Goal: Find specific fact: Find specific fact

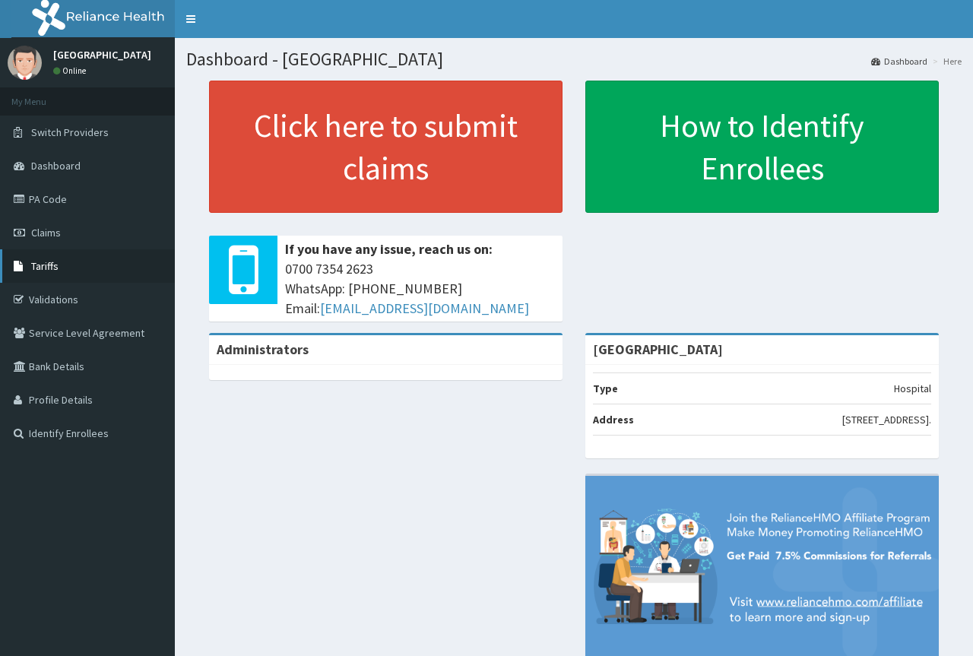
click at [46, 265] on span "Tariffs" at bounding box center [44, 266] width 27 height 14
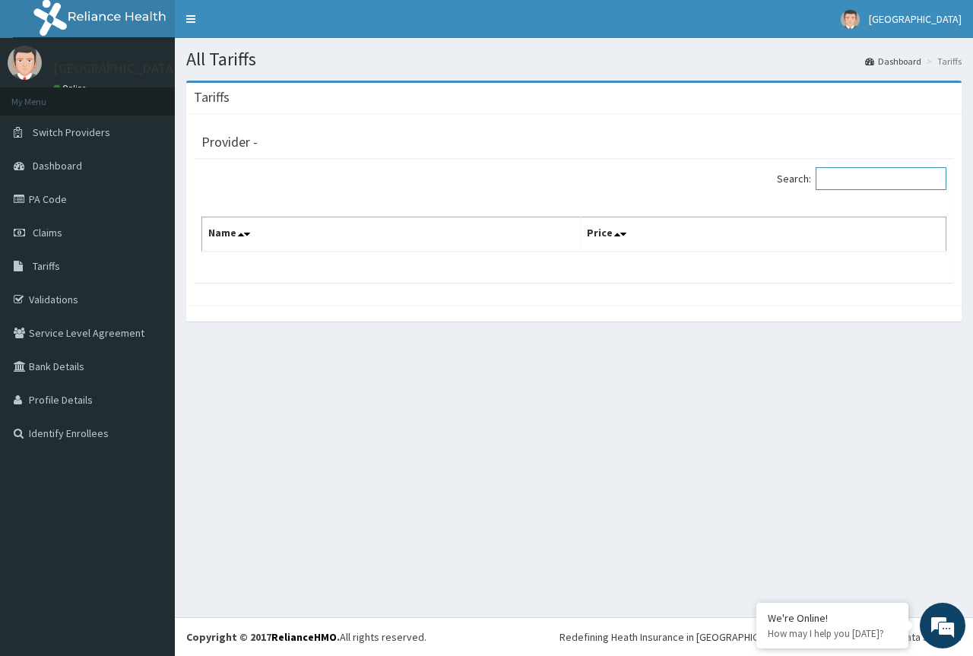
click at [893, 179] on input "Search:" at bounding box center [881, 178] width 131 height 23
paste input "100131681"
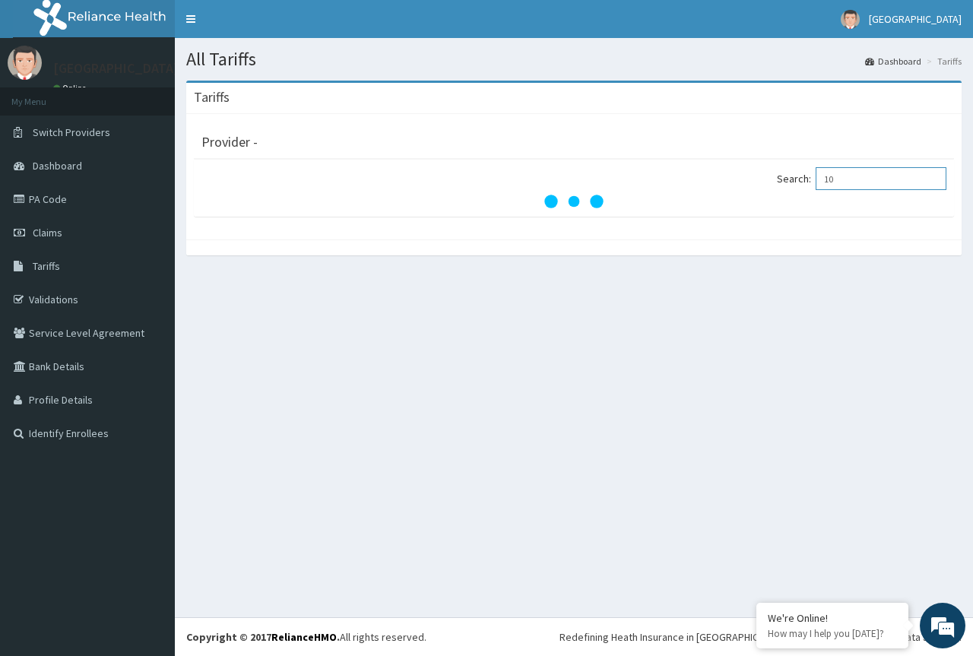
type input "1"
click at [847, 169] on input "Search:" at bounding box center [881, 178] width 131 height 23
paste input "[MEDICAL_DATA]"
type input "[MEDICAL_DATA]"
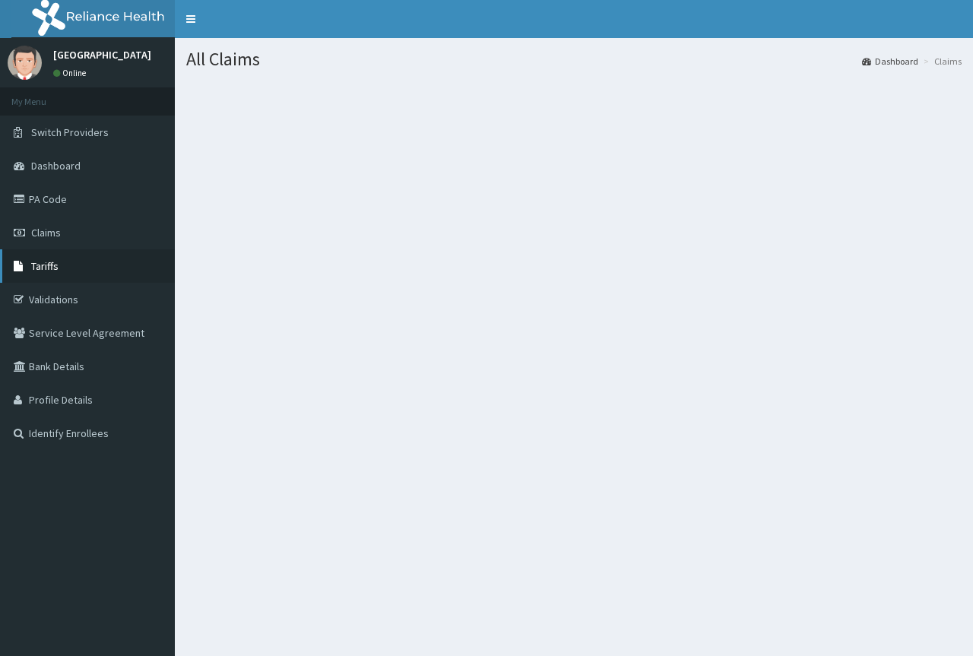
click at [57, 264] on span "Tariffs" at bounding box center [44, 266] width 27 height 14
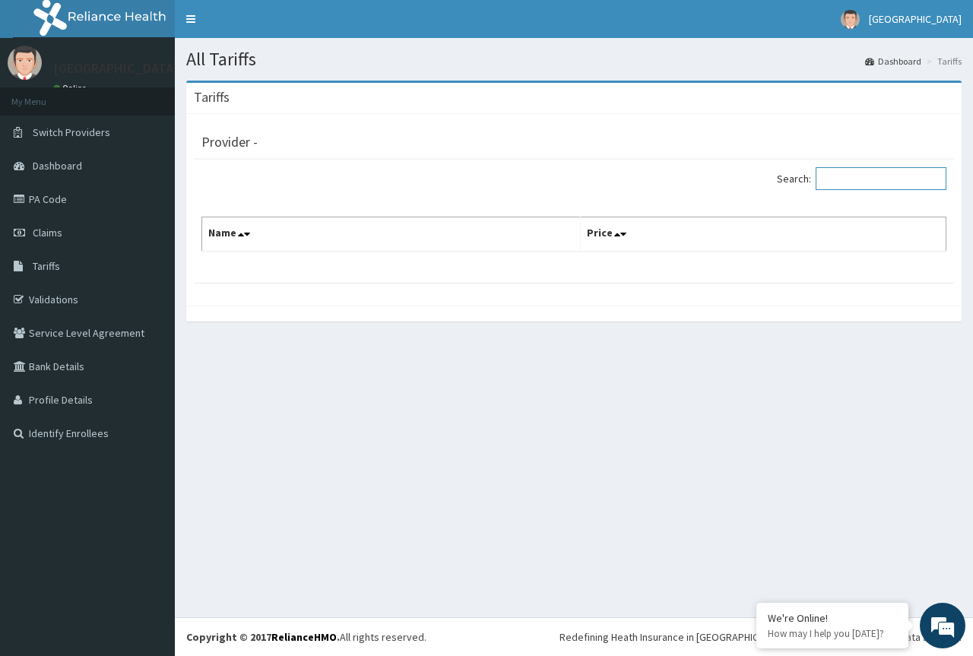
click at [878, 172] on input "Search:" at bounding box center [881, 178] width 131 height 23
paste input "[MEDICAL_DATA]"
type input "[MEDICAL_DATA]"
